Goal: Information Seeking & Learning: Learn about a topic

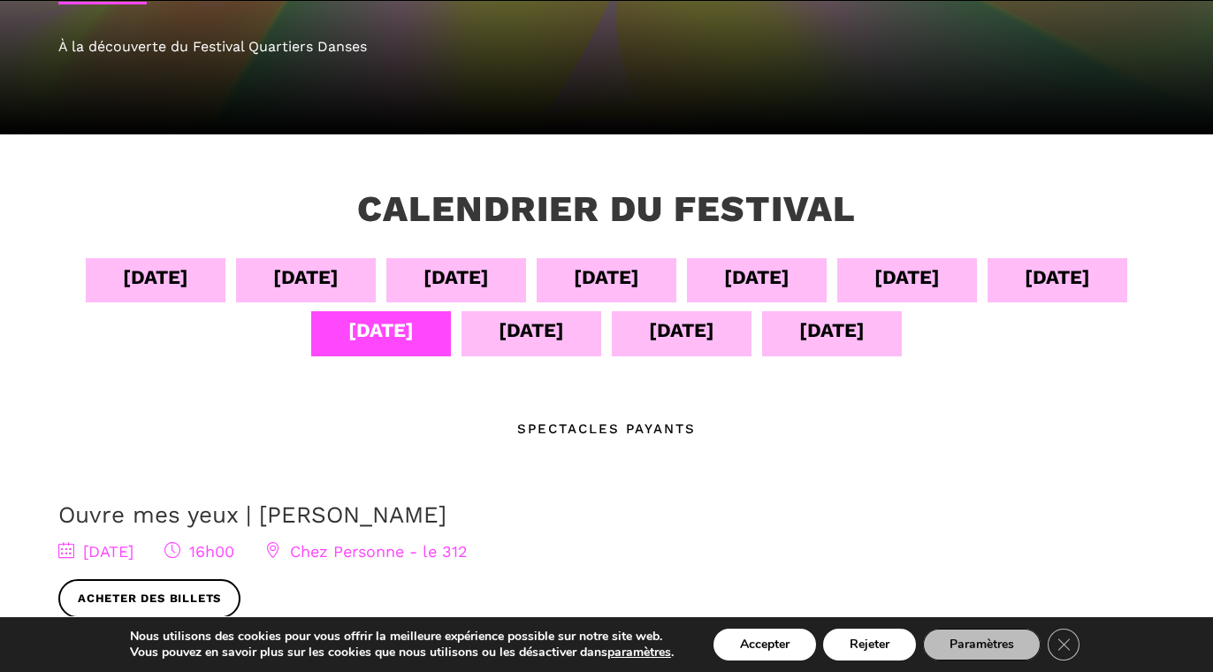
scroll to position [293, 0]
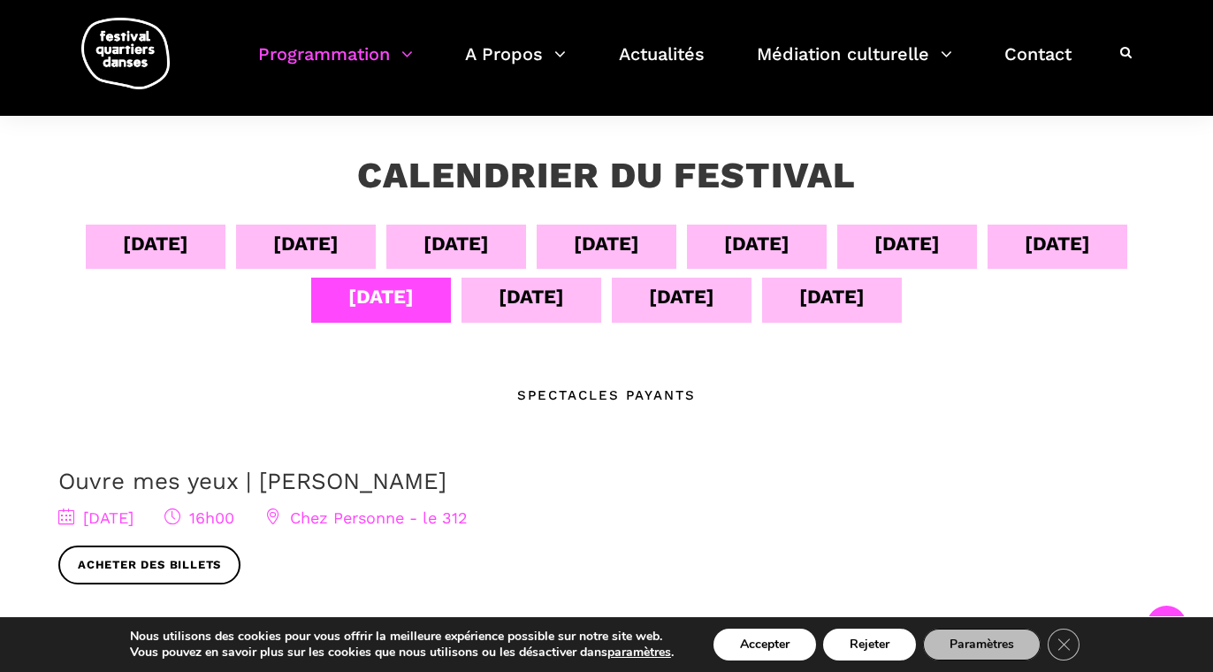
click at [309, 229] on div "[DATE]" at bounding box center [305, 243] width 65 height 31
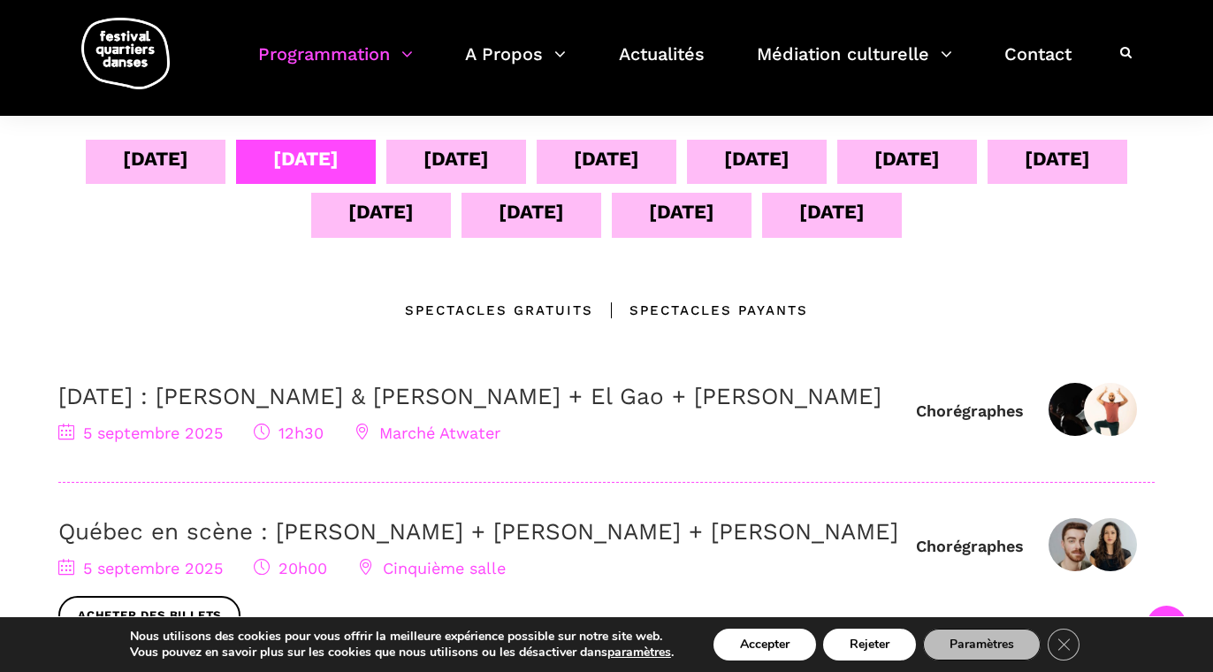
scroll to position [355, 0]
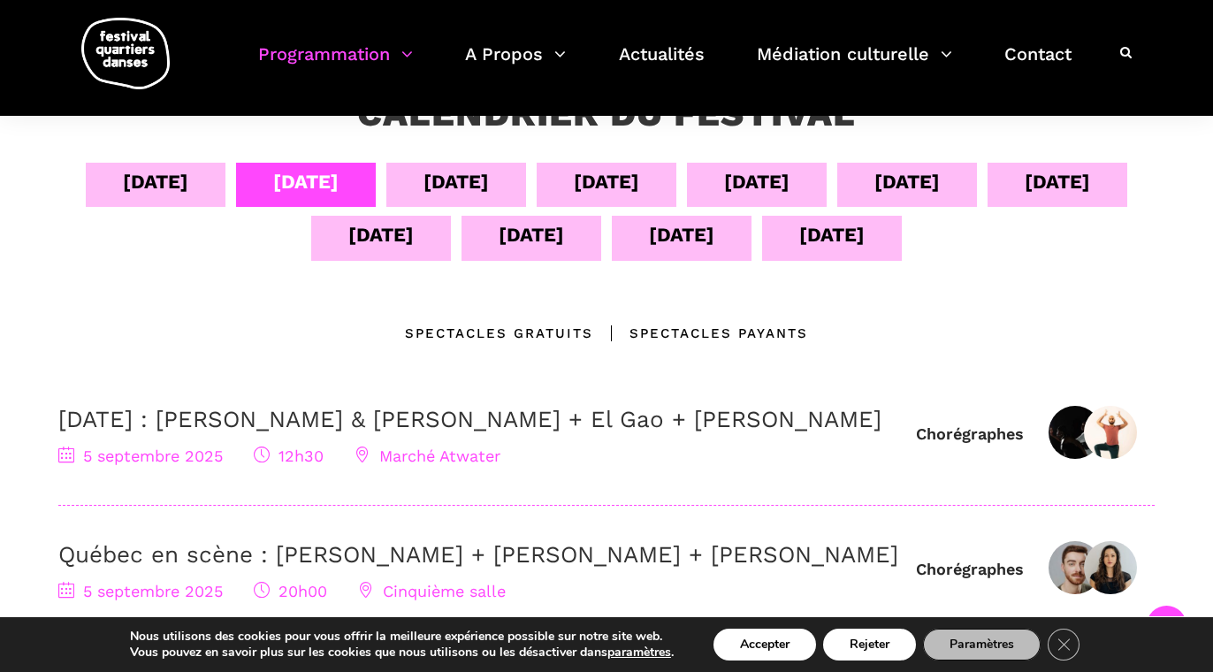
click at [491, 182] on div "[DATE]" at bounding box center [456, 185] width 140 height 44
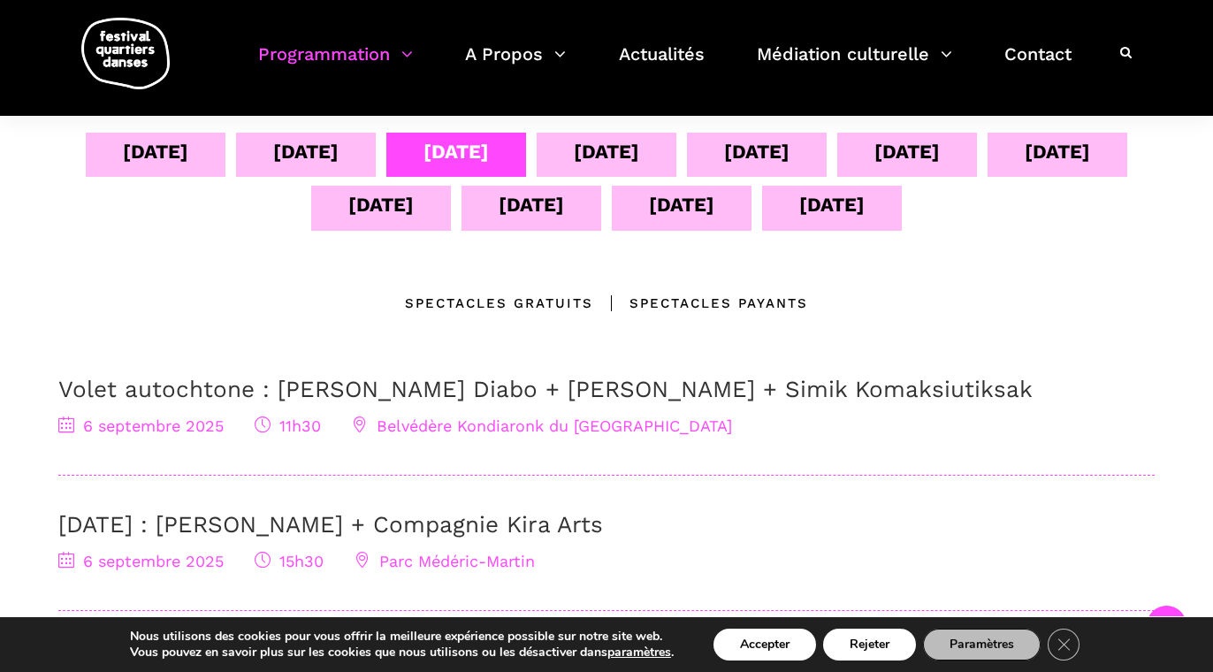
scroll to position [363, 0]
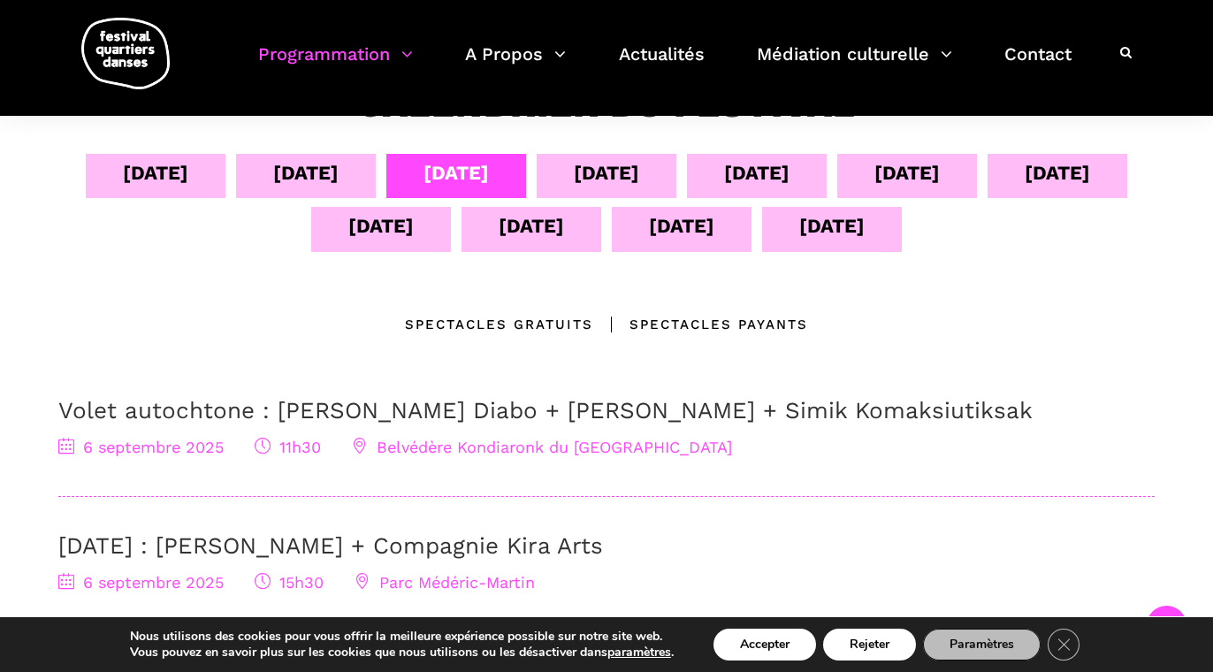
click at [540, 333] on div "Spectacles gratuits" at bounding box center [499, 324] width 188 height 21
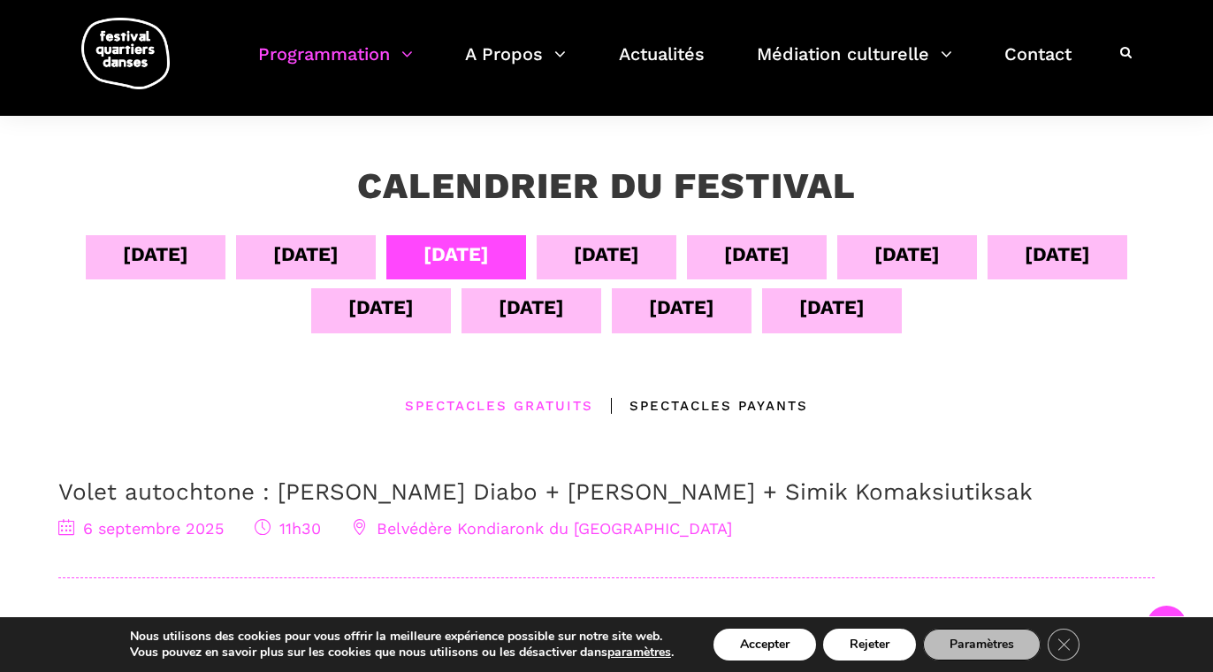
scroll to position [283, 0]
click at [622, 272] on div "[DATE]" at bounding box center [607, 256] width 140 height 44
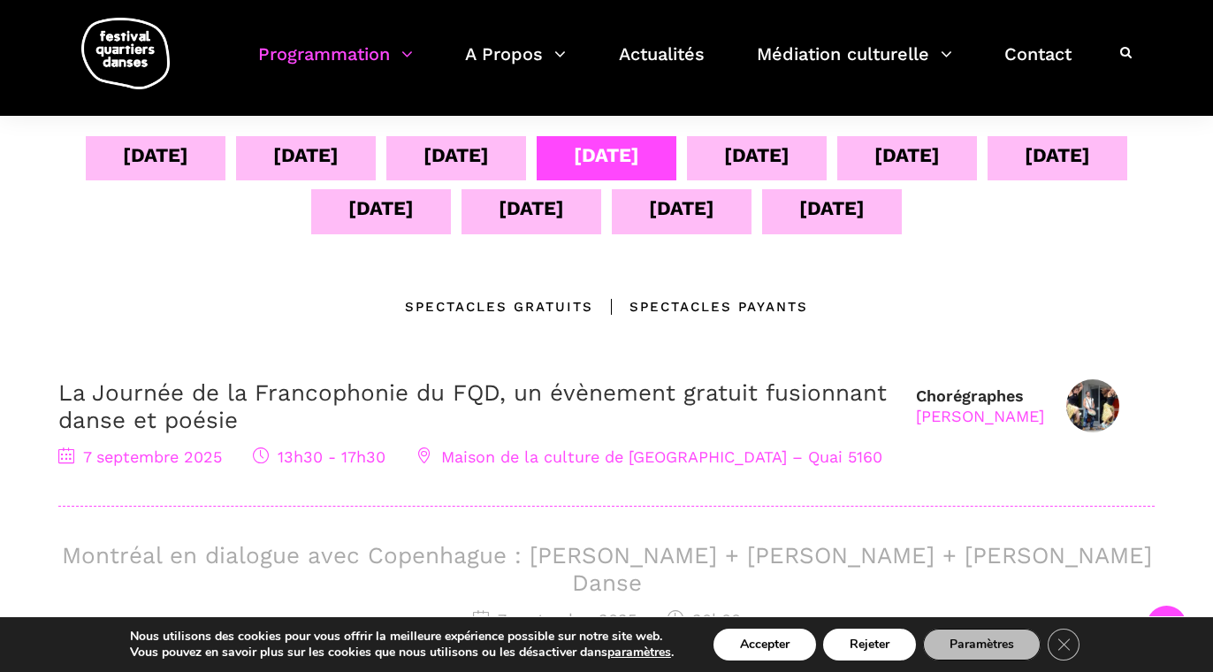
scroll to position [378, 0]
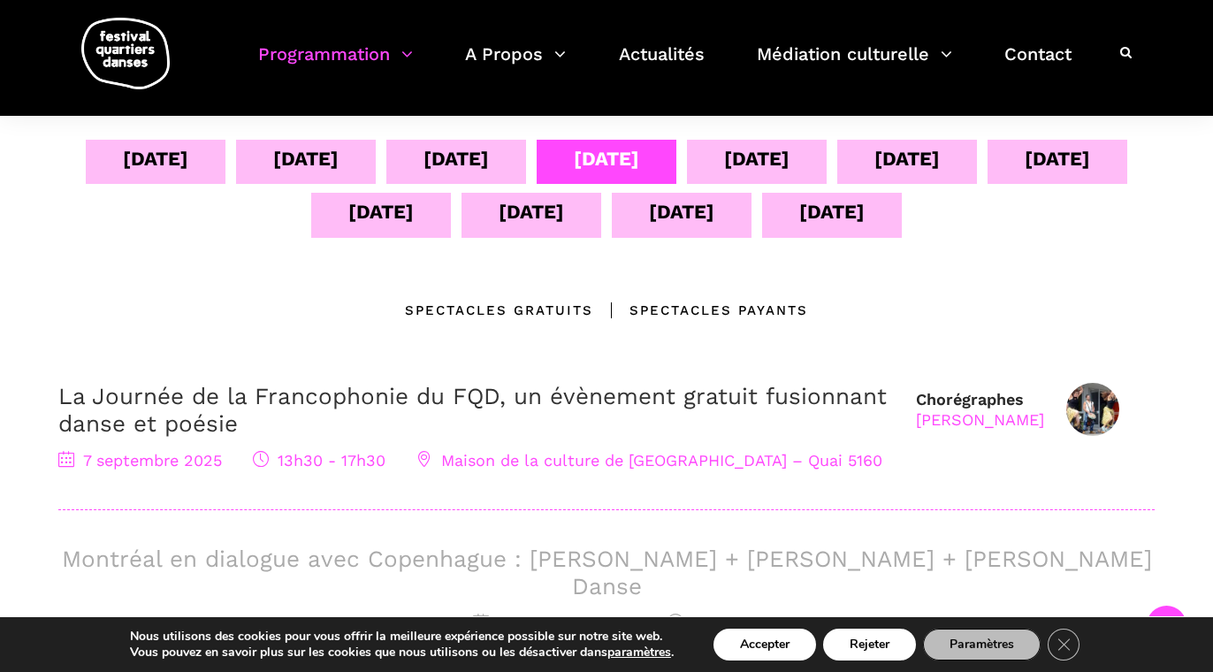
click at [764, 160] on div "[DATE]" at bounding box center [756, 158] width 65 height 31
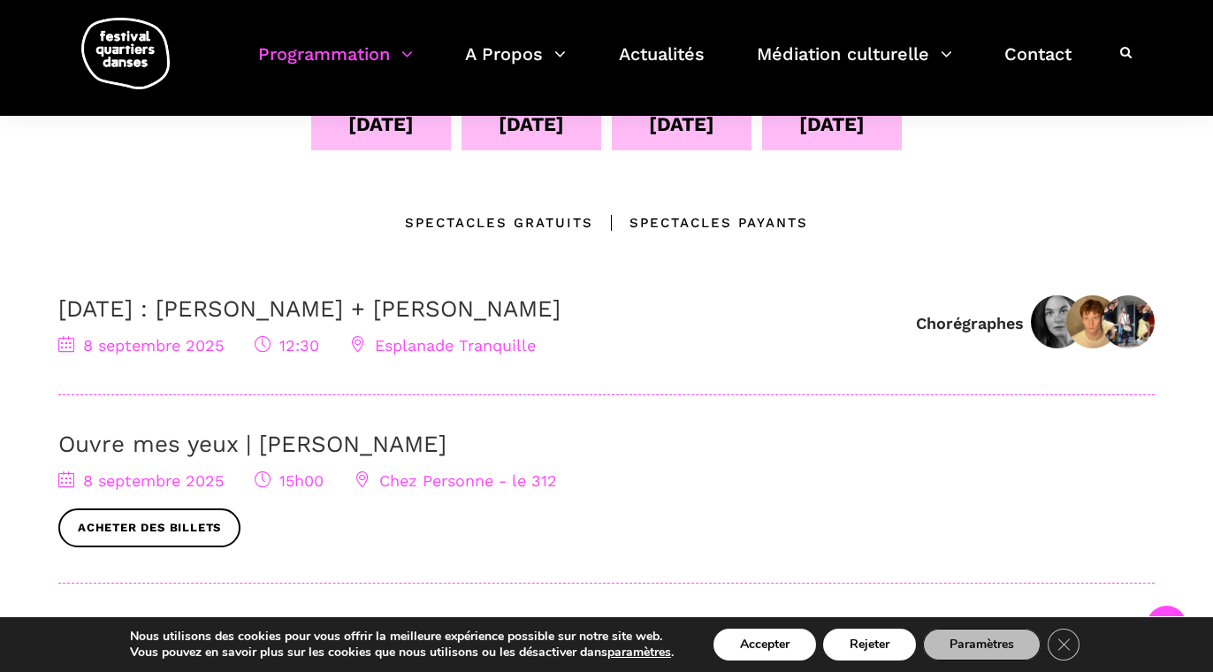
scroll to position [462, 0]
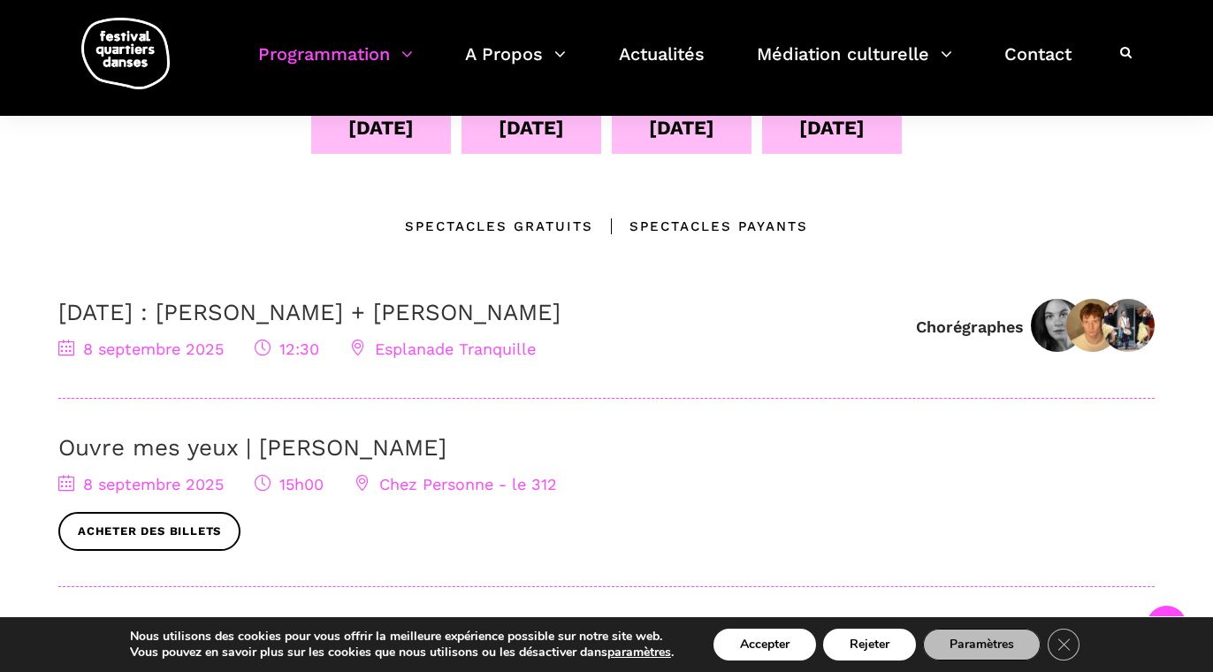
click at [523, 229] on div "Spectacles gratuits" at bounding box center [499, 226] width 188 height 21
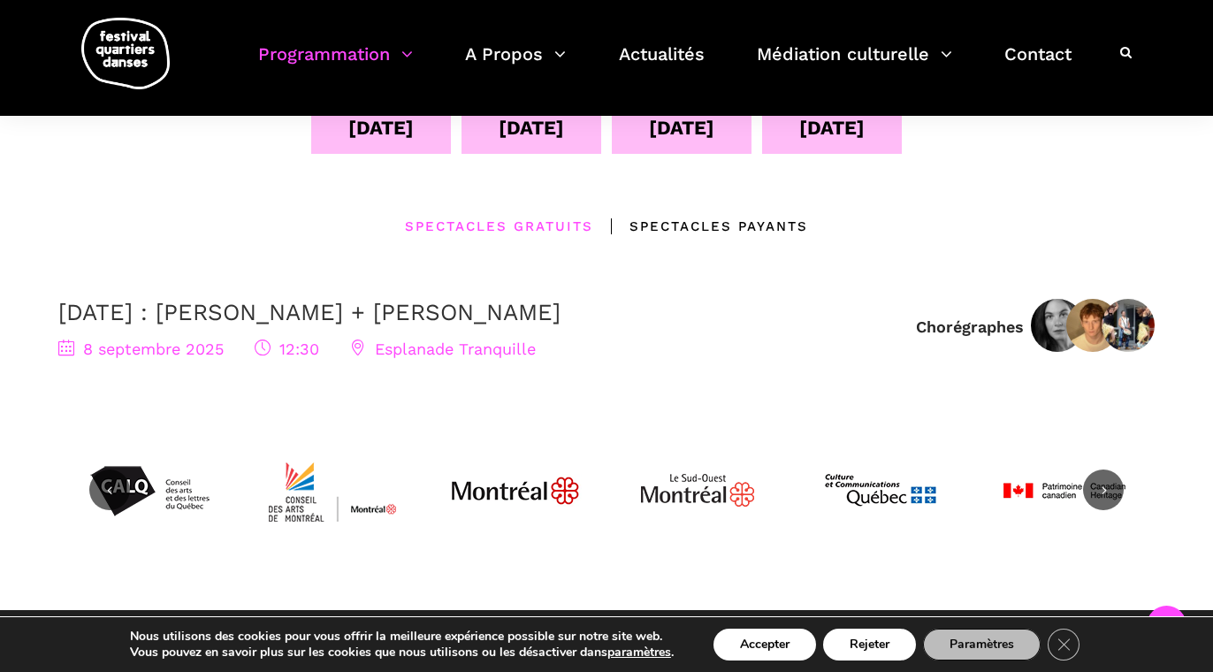
click at [501, 322] on link "[DATE] : [PERSON_NAME] + [PERSON_NAME]" at bounding box center [309, 312] width 502 height 27
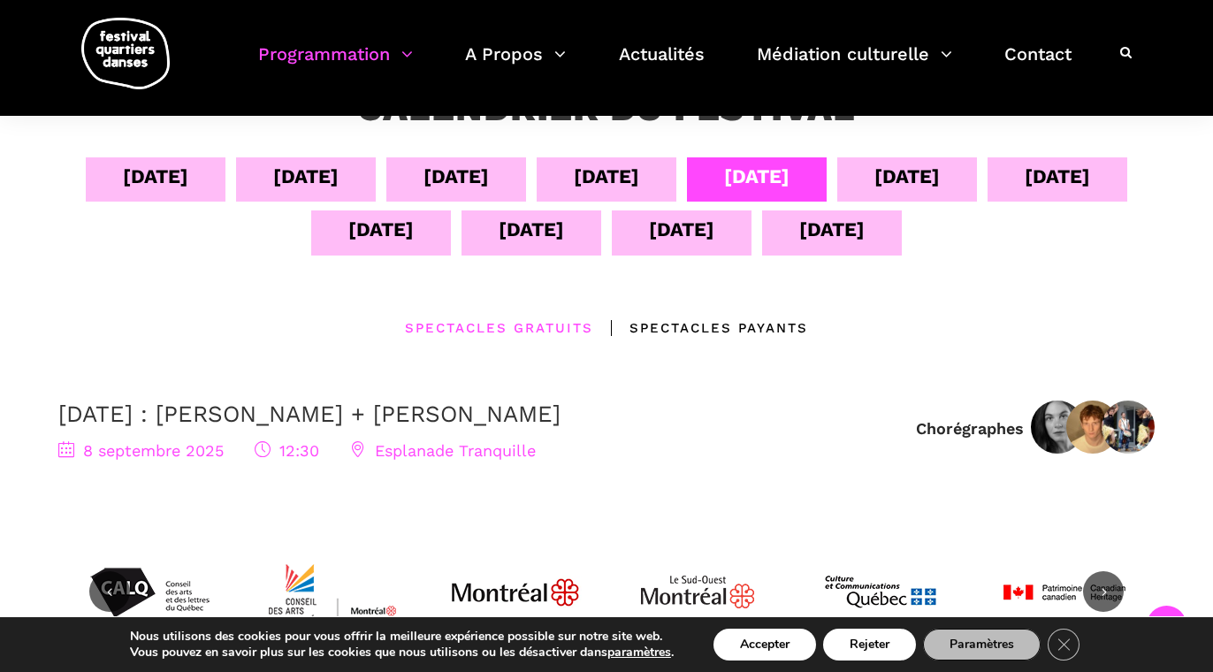
scroll to position [353, 0]
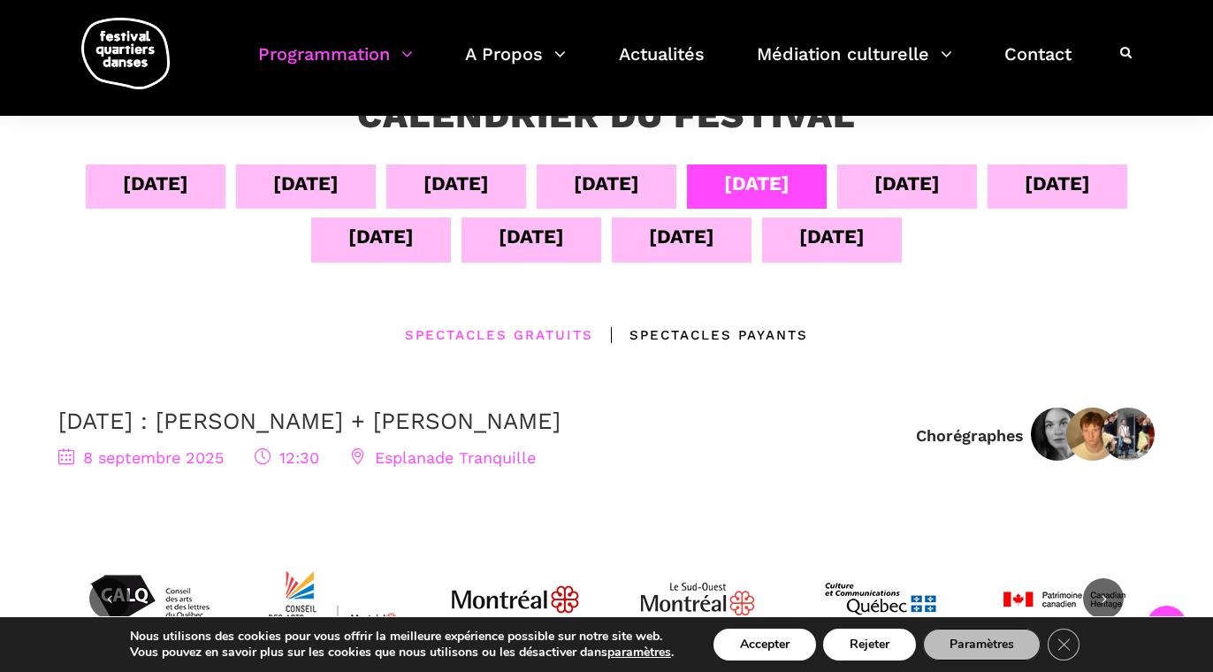
click at [896, 175] on div "[DATE]" at bounding box center [907, 183] width 65 height 31
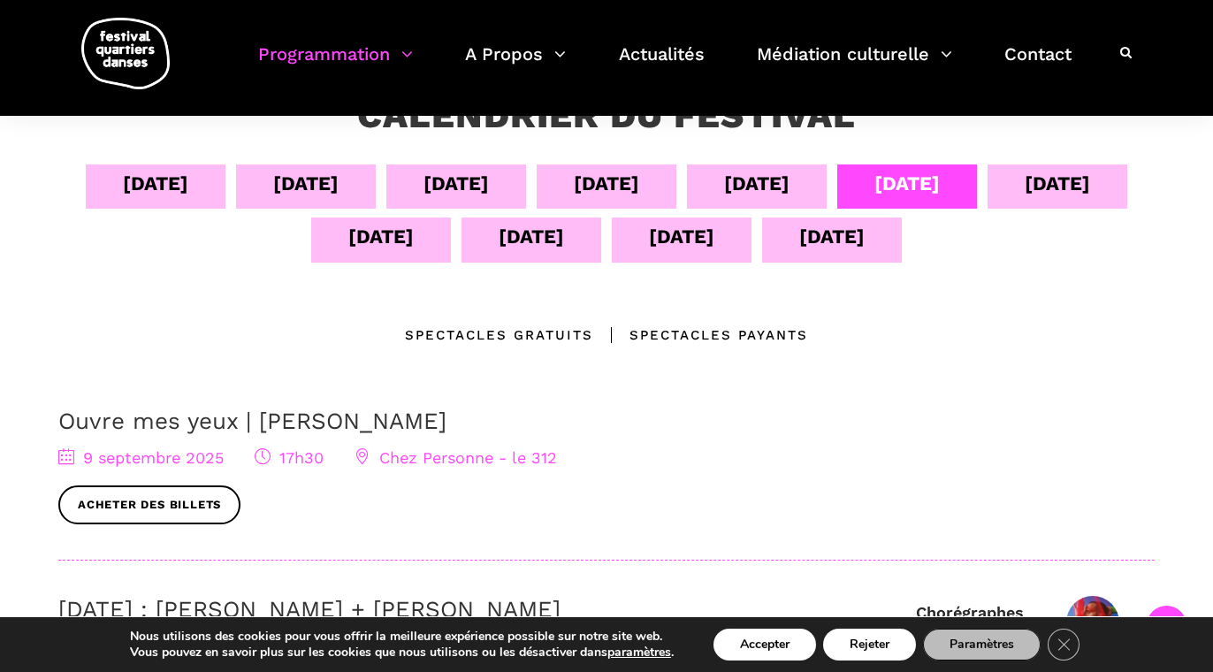
click at [570, 336] on div "Spectacles gratuits" at bounding box center [499, 335] width 188 height 21
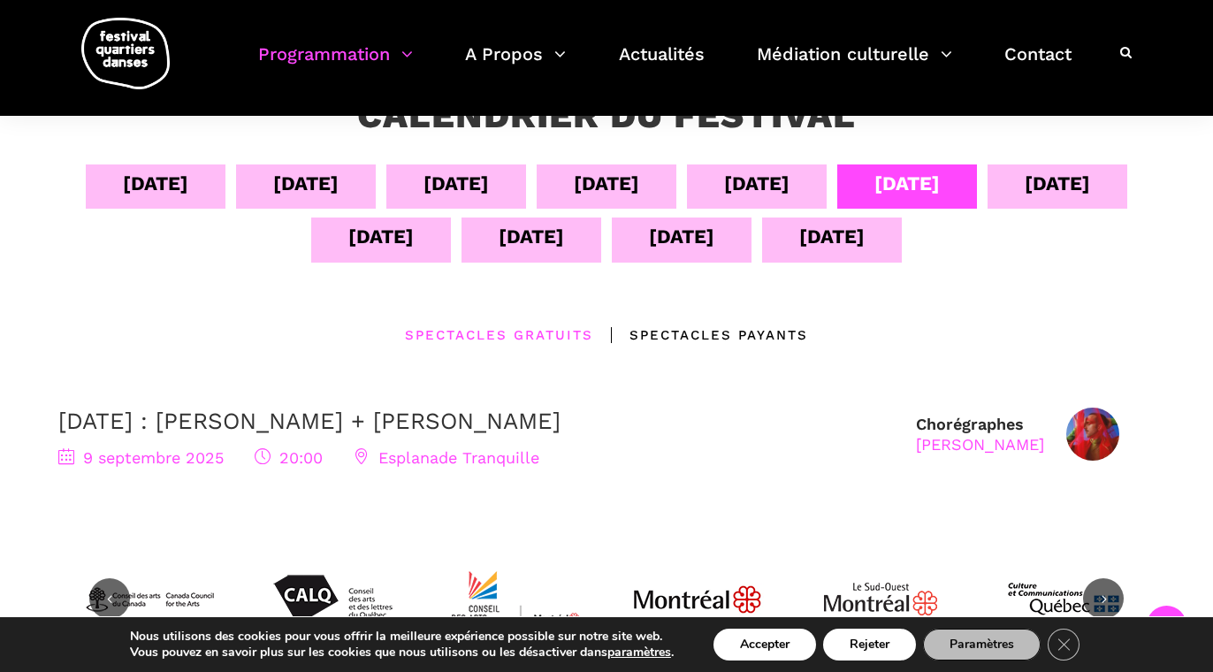
click at [1052, 197] on div "[DATE]" at bounding box center [1057, 183] width 65 height 31
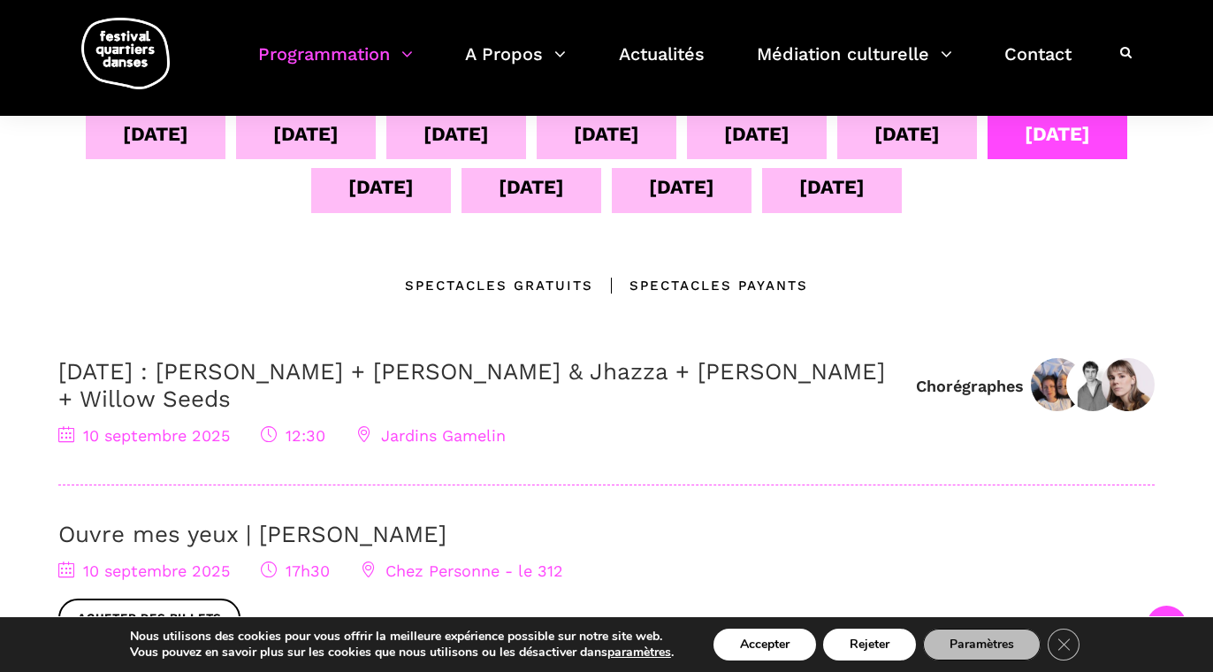
scroll to position [386, 0]
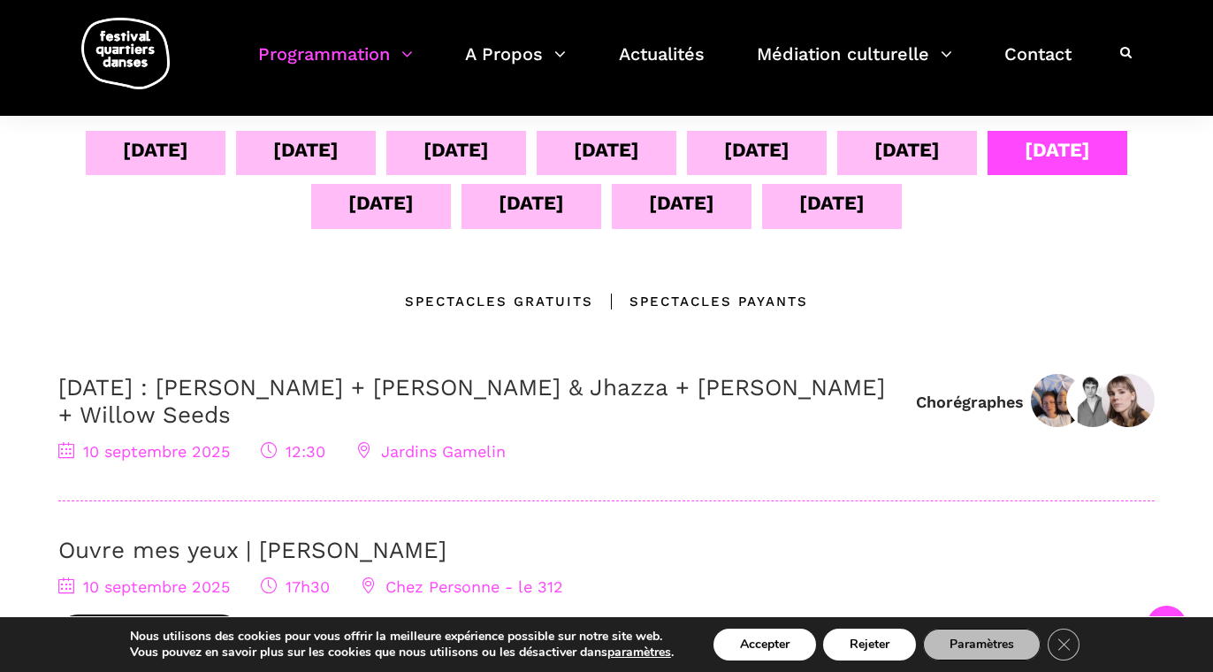
click at [376, 207] on div "[DATE]" at bounding box center [380, 202] width 65 height 31
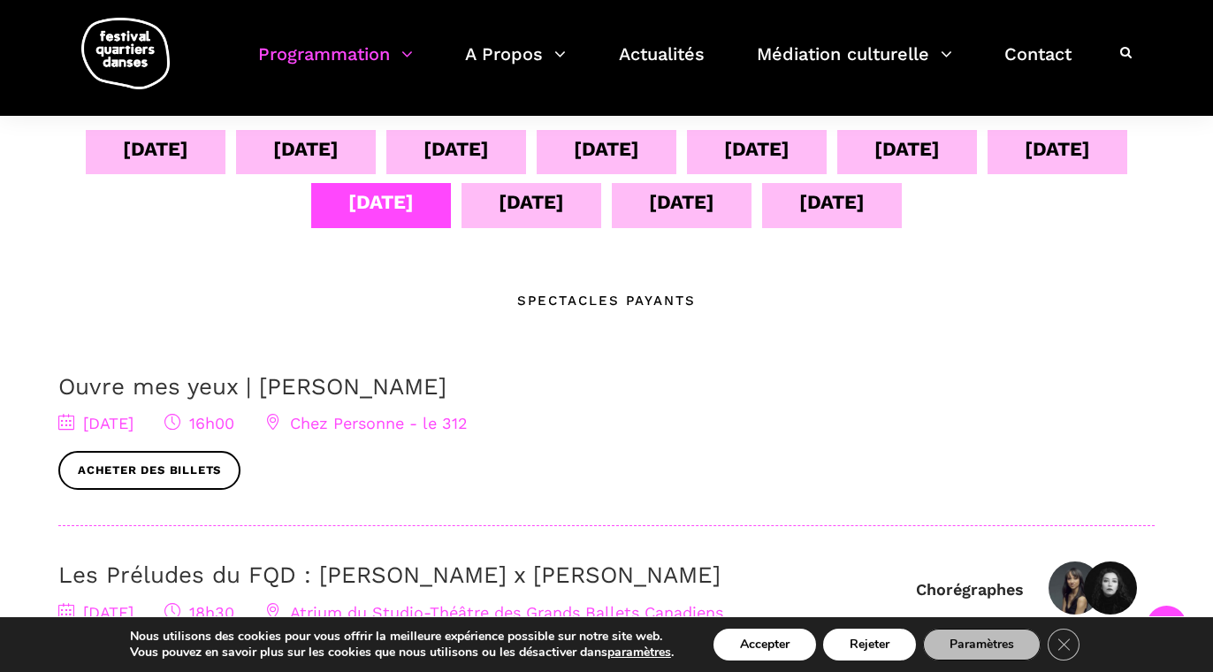
scroll to position [384, 0]
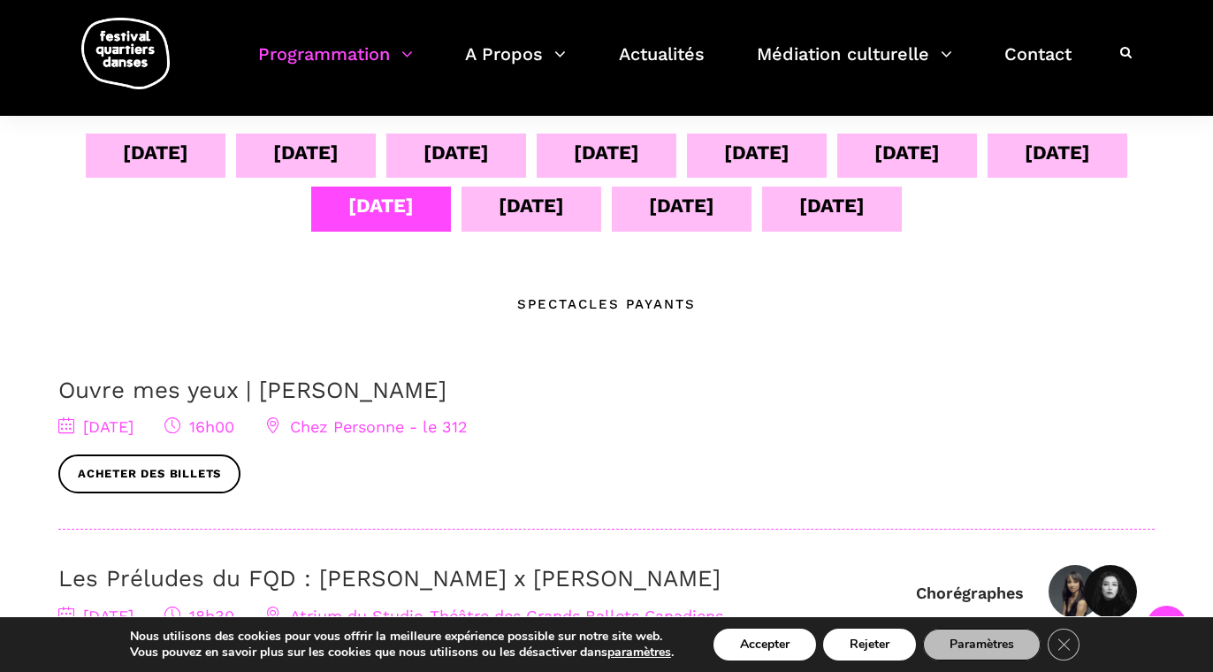
click at [814, 214] on div "[DATE]" at bounding box center [831, 205] width 65 height 31
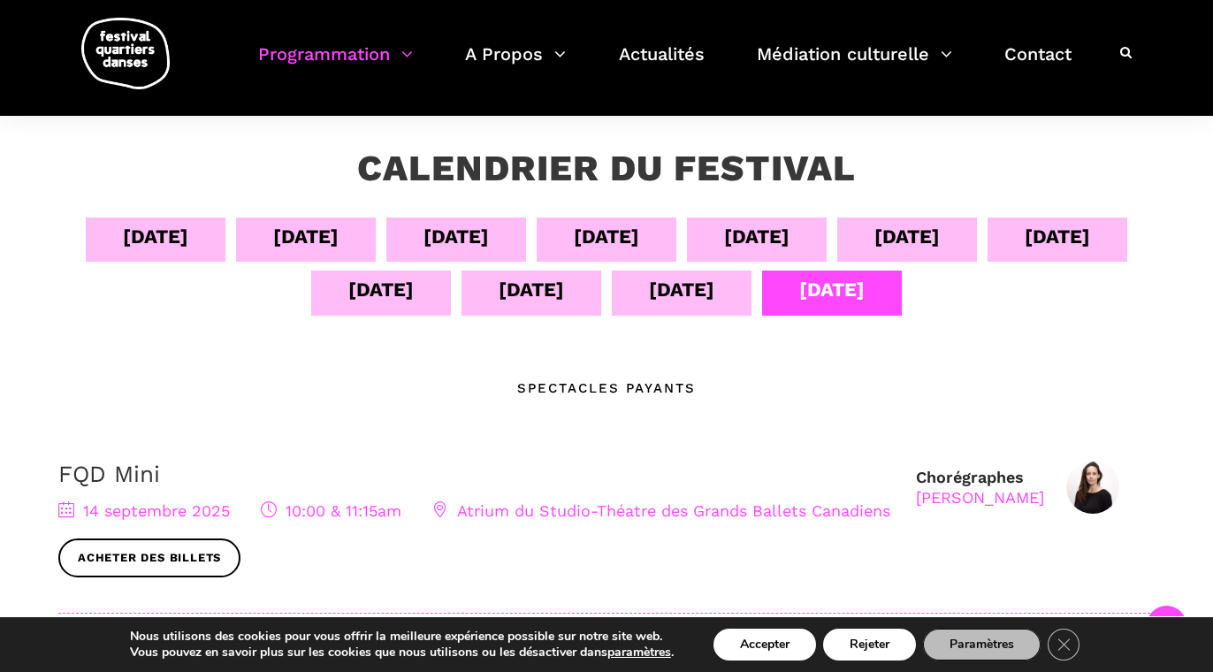
scroll to position [281, 0]
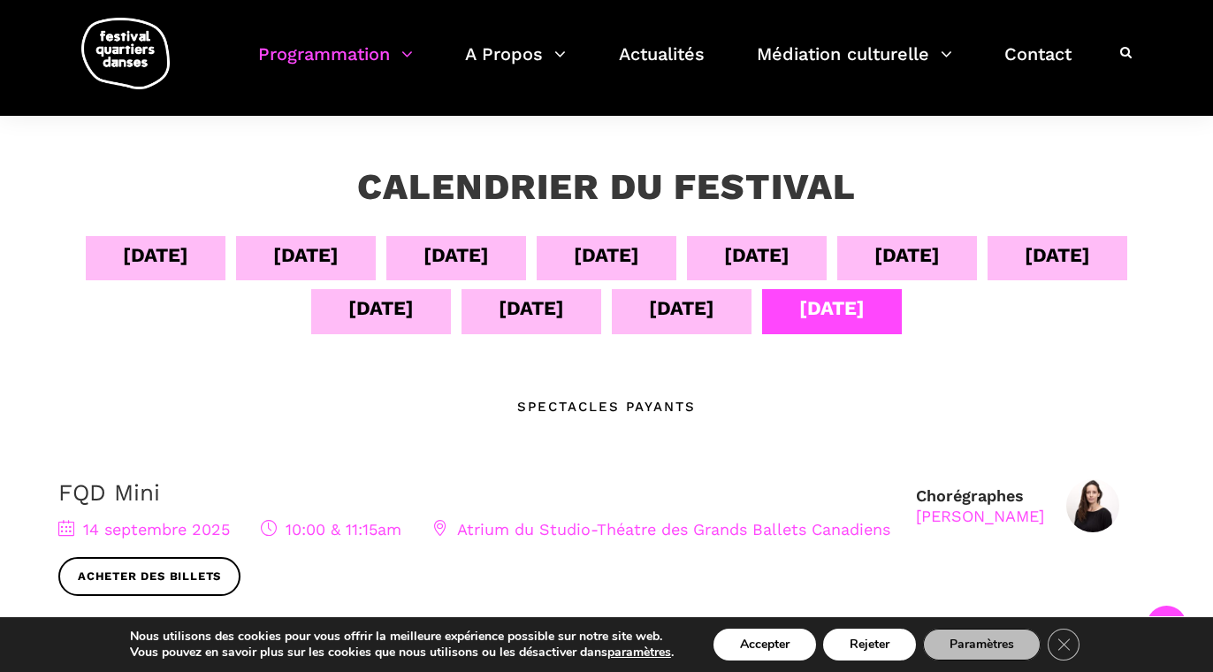
click at [724, 306] on div "[DATE]" at bounding box center [682, 311] width 140 height 44
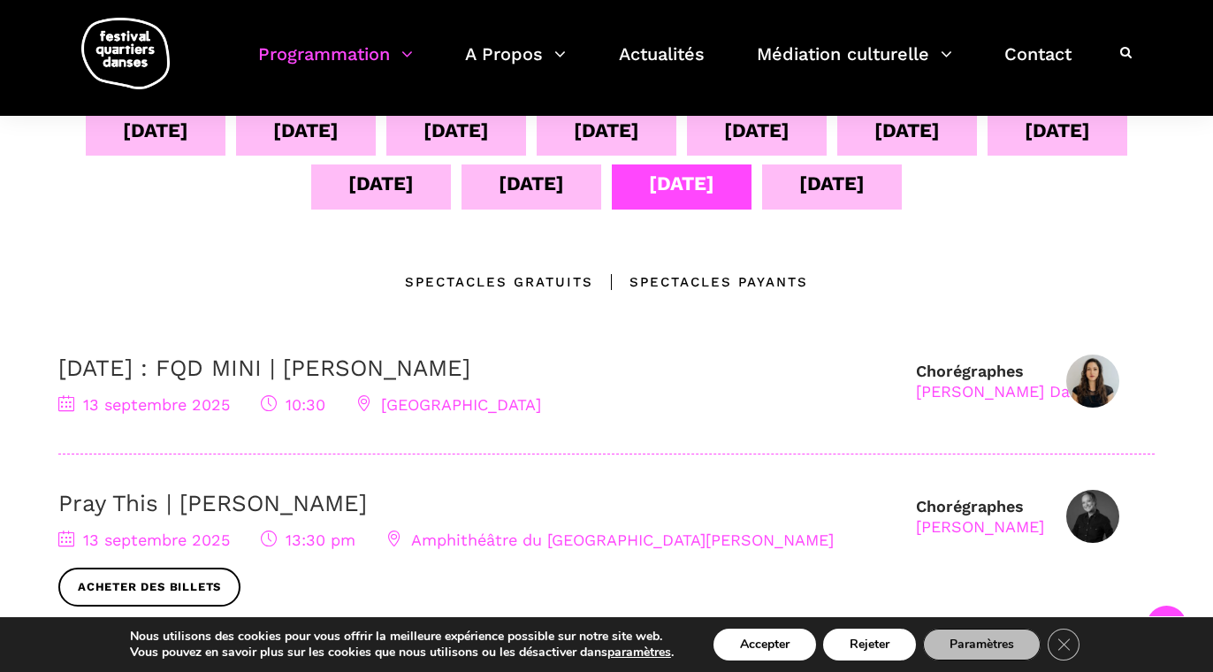
scroll to position [409, 0]
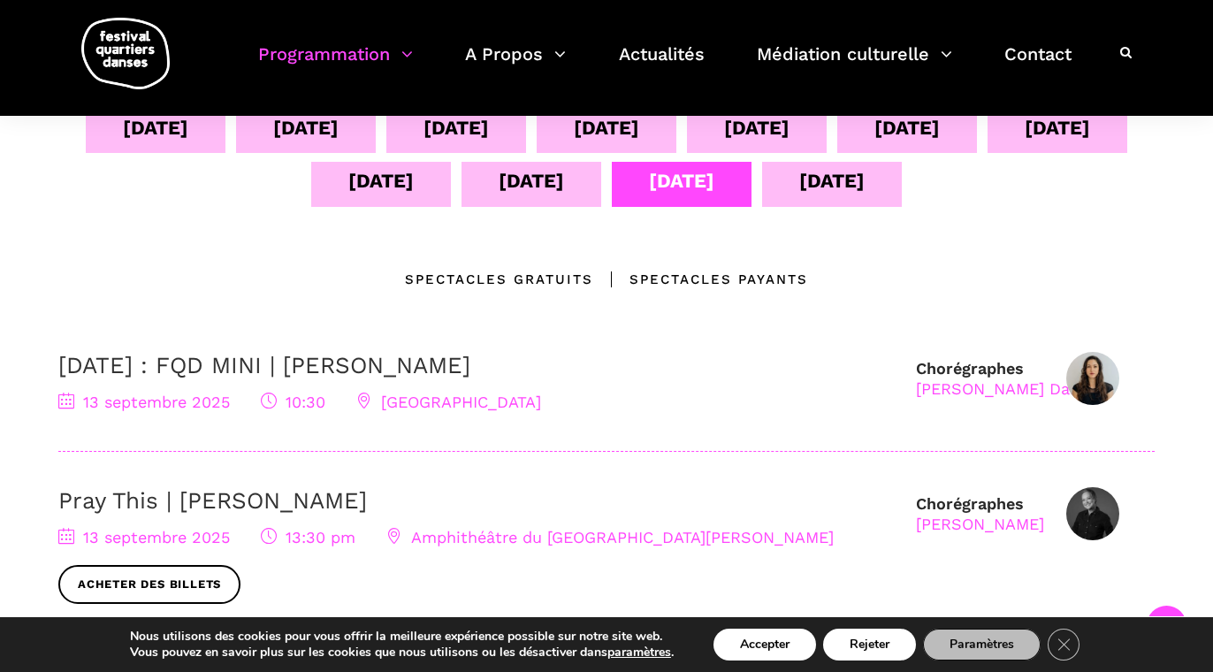
click at [539, 190] on div "[DATE]" at bounding box center [531, 180] width 65 height 31
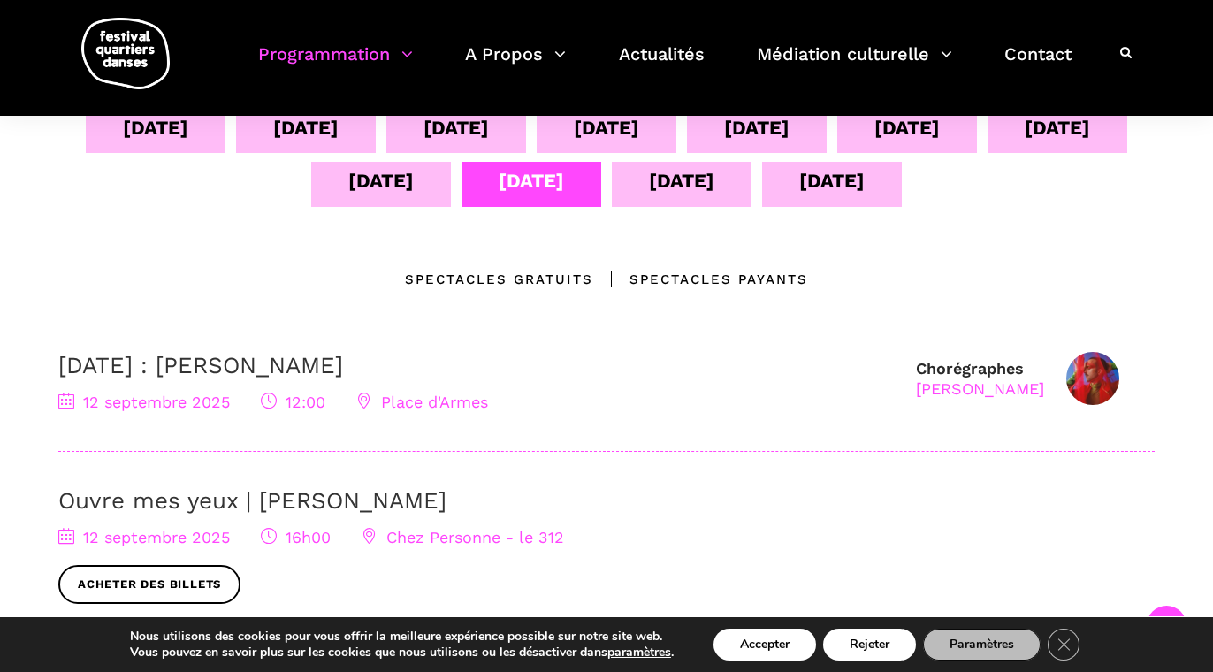
click at [411, 197] on div "[DATE]" at bounding box center [381, 184] width 140 height 44
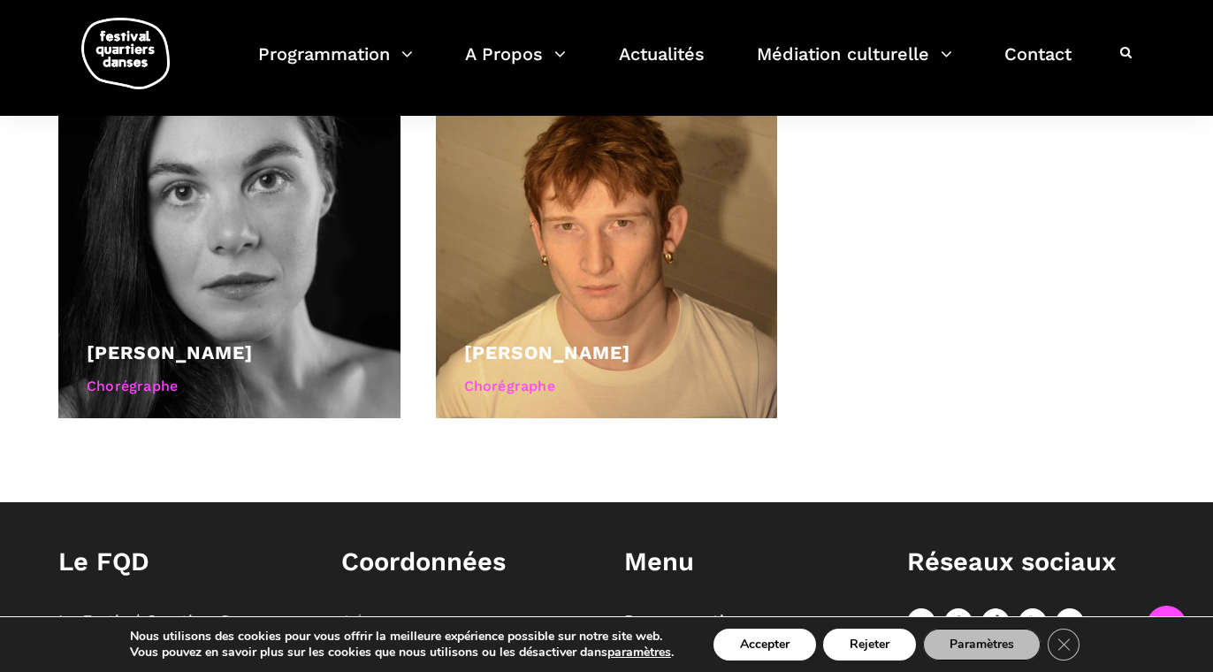
scroll to position [937, 0]
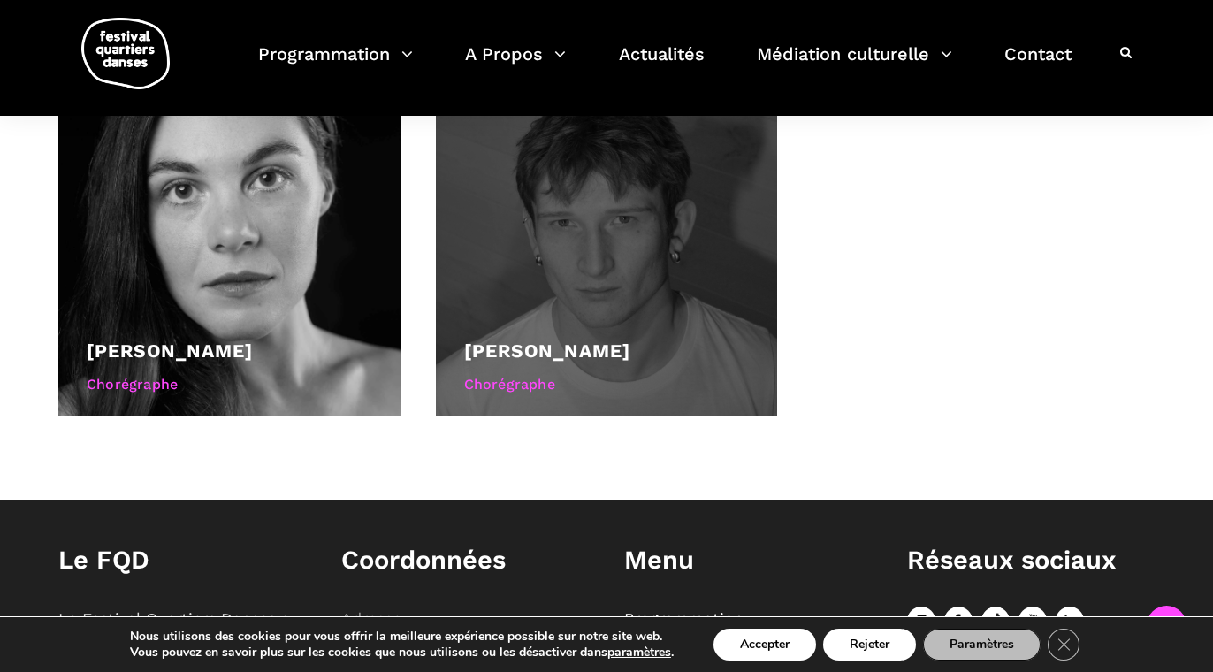
click at [596, 320] on div at bounding box center [607, 246] width 342 height 342
click at [603, 257] on div at bounding box center [607, 246] width 342 height 342
click at [568, 391] on div "[PERSON_NAME] Chorégraphe" at bounding box center [607, 369] width 286 height 66
click at [484, 336] on div "[PERSON_NAME]" at bounding box center [607, 351] width 286 height 30
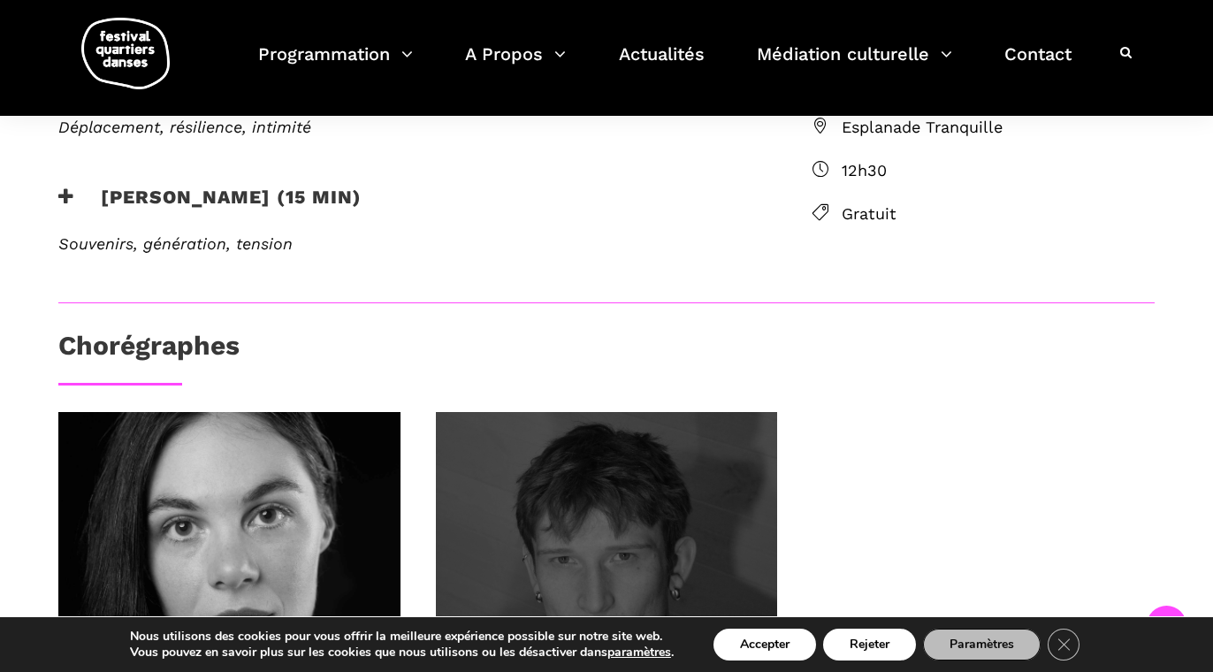
scroll to position [526, 0]
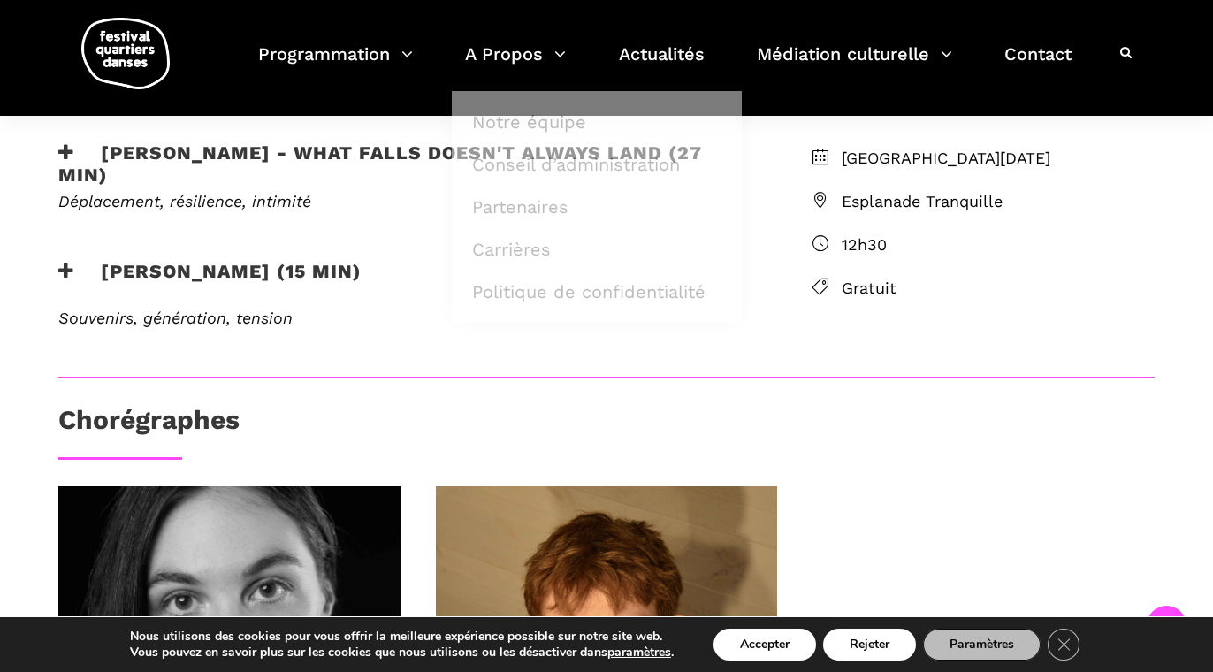
click at [221, 187] on div "[PERSON_NAME] - What Falls Doesn't Always Land (27 min)" at bounding box center [407, 167] width 732 height 50
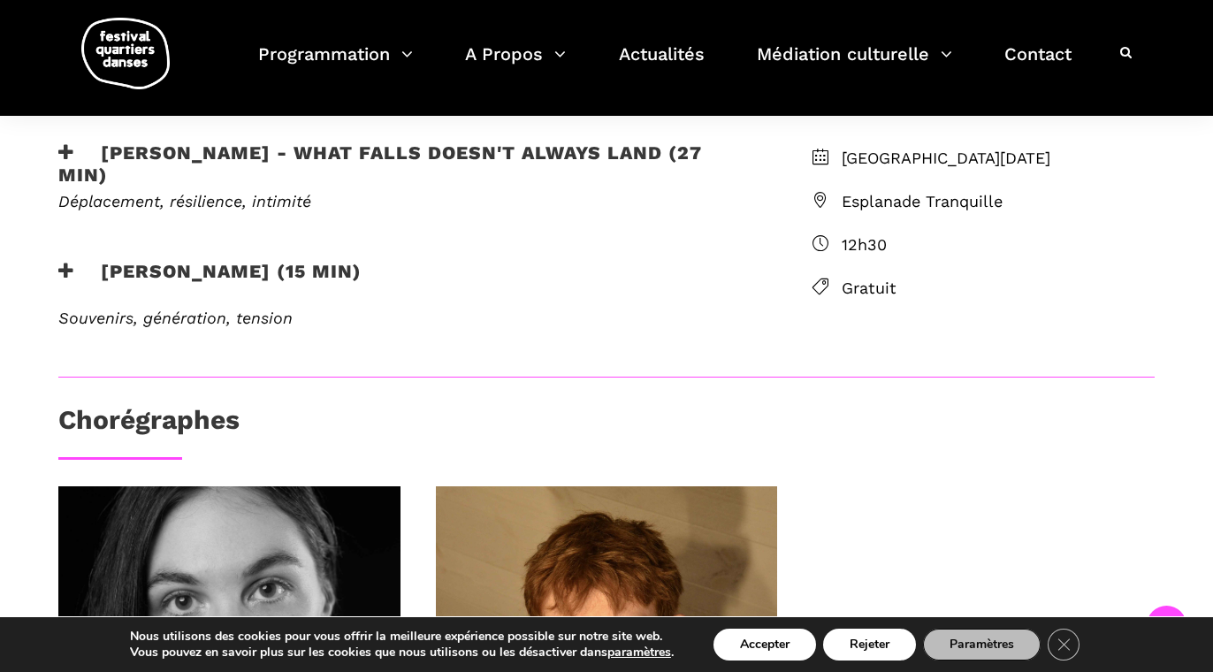
click at [242, 149] on h3 "[PERSON_NAME] - What Falls Doesn't Always Land (27 min)" at bounding box center [406, 164] width 697 height 44
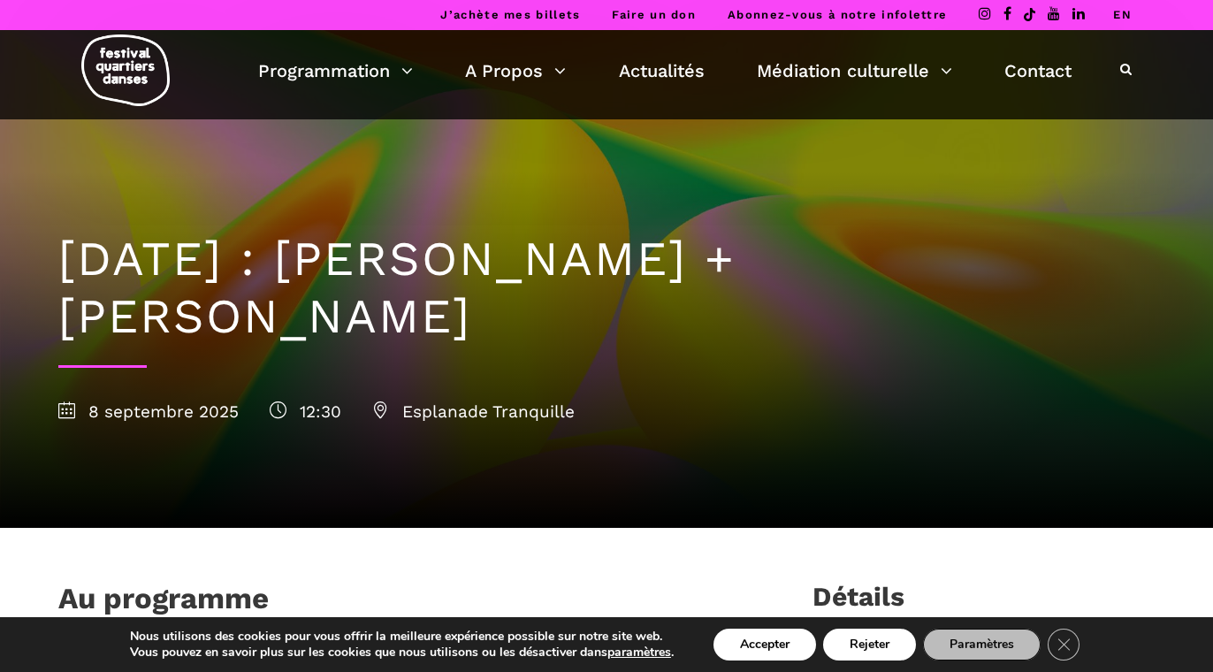
scroll to position [0, 0]
